Goal: Book appointment/travel/reservation

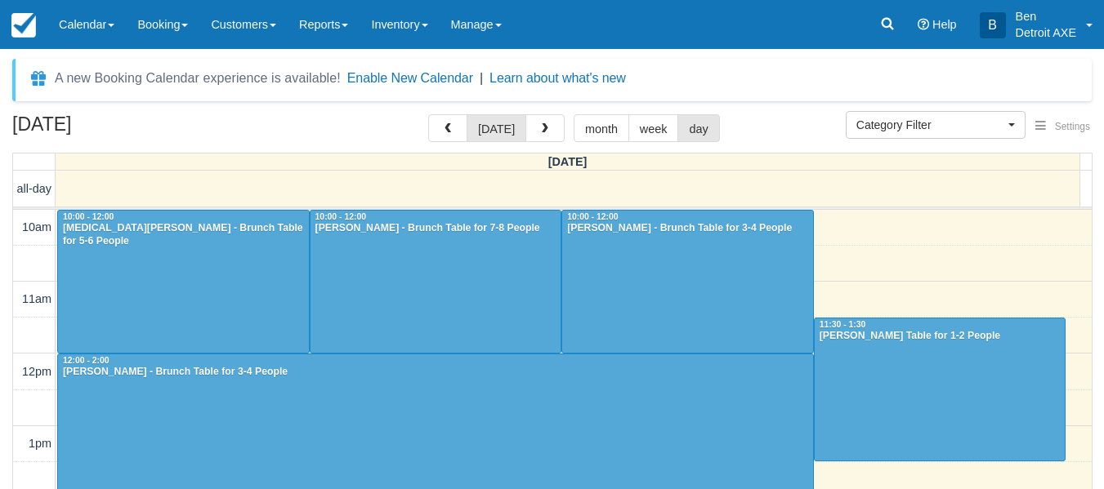
select select
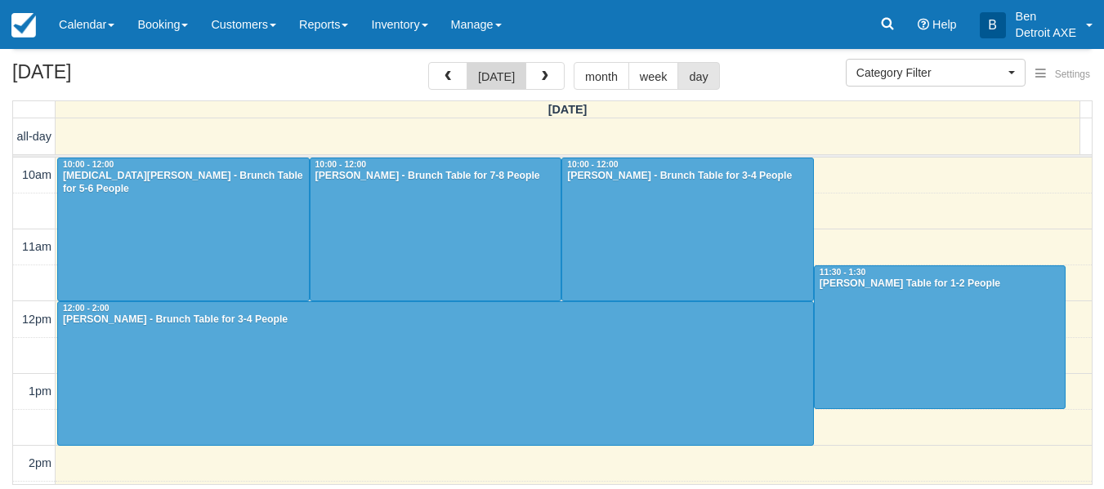
scroll to position [413, 0]
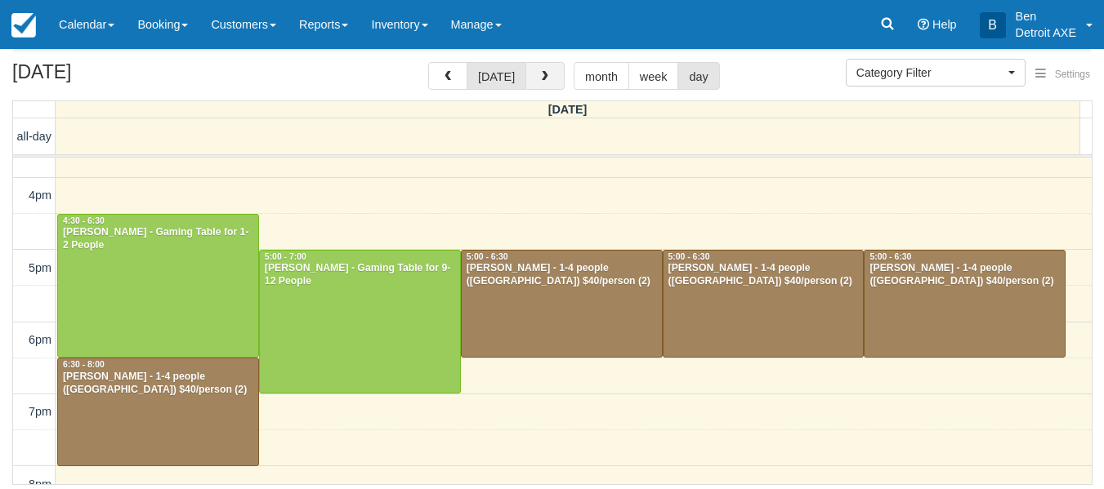
click at [536, 87] on button "button" at bounding box center [544, 76] width 39 height 28
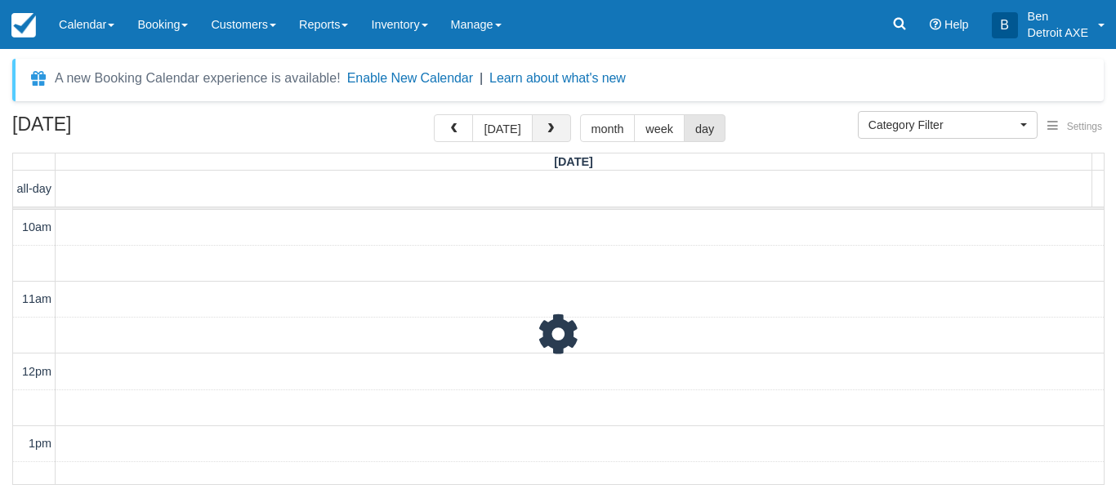
scroll to position [73, 0]
click at [497, 141] on button "[DATE]" at bounding box center [502, 128] width 60 height 28
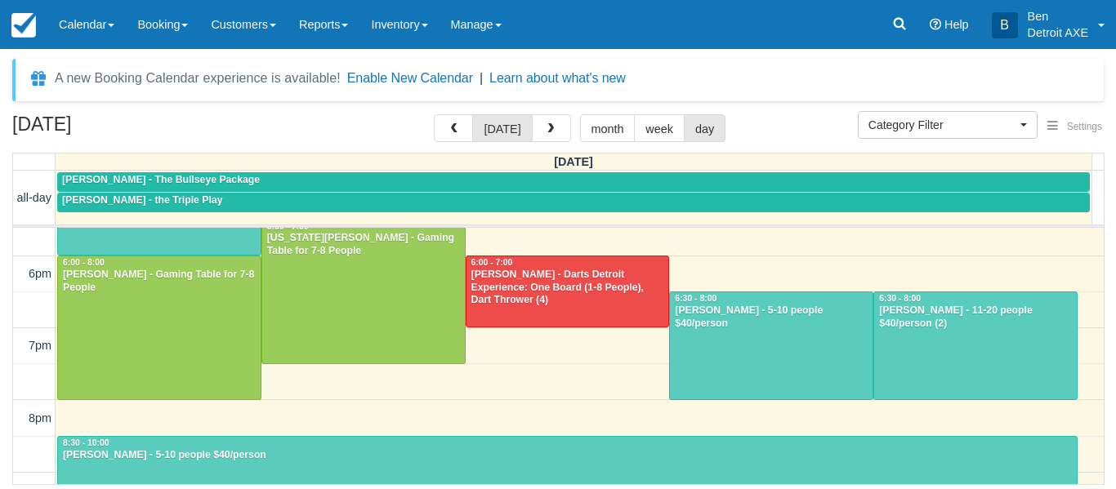
scroll to position [548, 0]
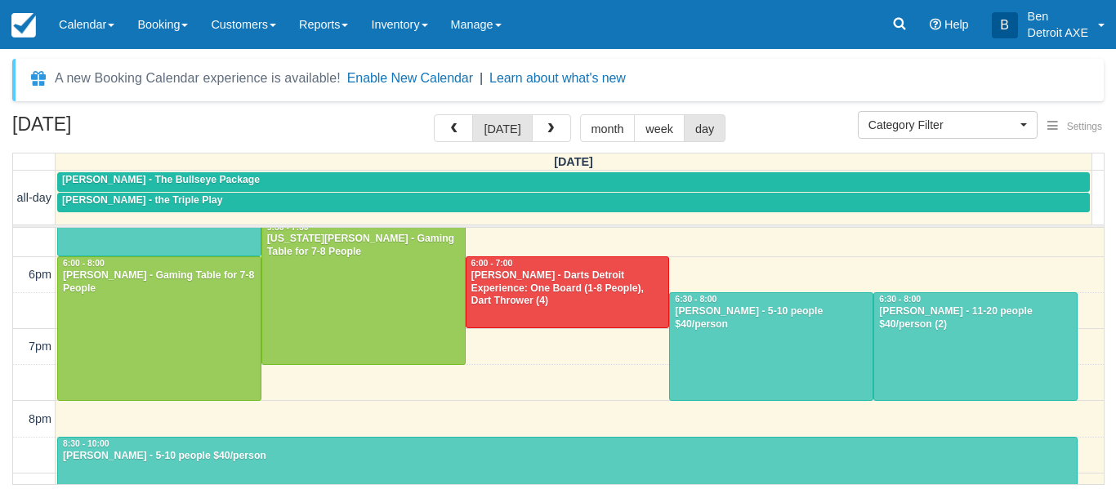
click at [635, 227] on td at bounding box center [580, 239] width 1049 height 36
click at [962, 344] on div at bounding box center [975, 346] width 203 height 107
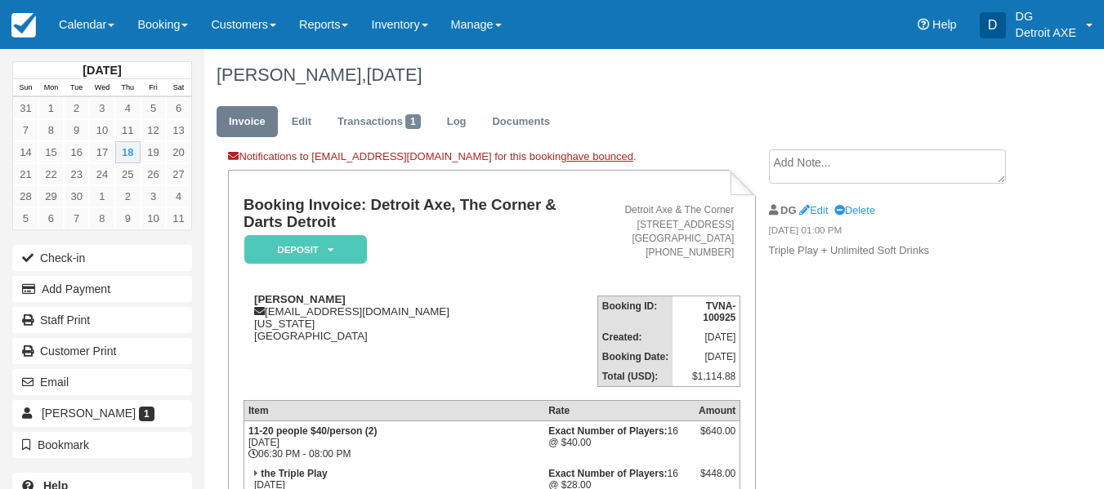
scroll to position [262, 0]
